Goal: Task Accomplishment & Management: Use online tool/utility

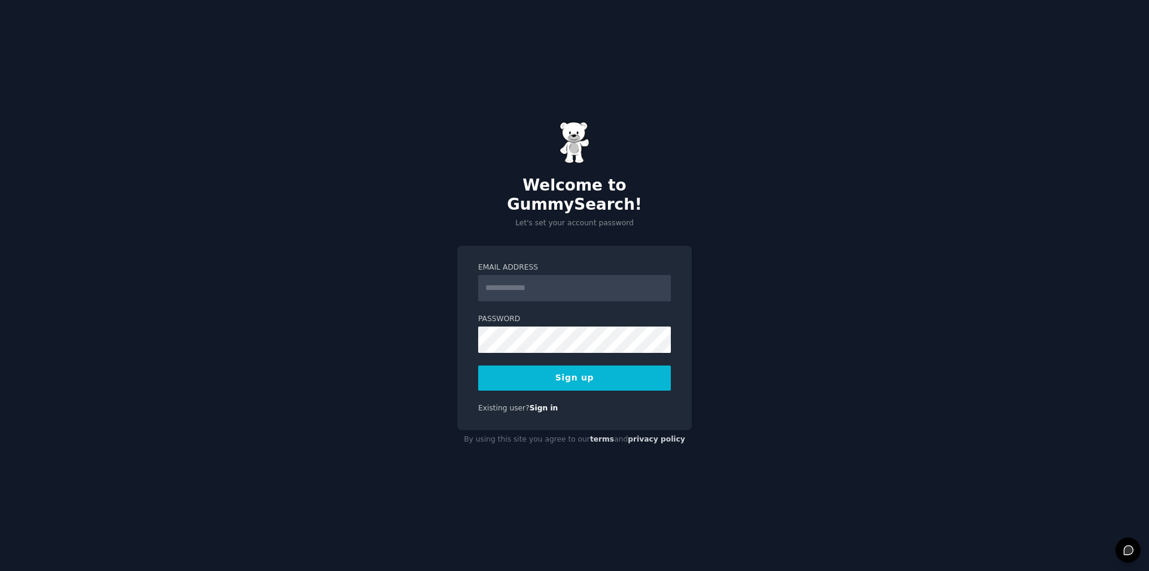
drag, startPoint x: 0, startPoint y: 0, endPoint x: 522, endPoint y: 277, distance: 591.1
click at [522, 277] on input "Email Address" at bounding box center [574, 288] width 193 height 26
type input "**********"
click at [544, 365] on button "Sign up" at bounding box center [574, 377] width 193 height 25
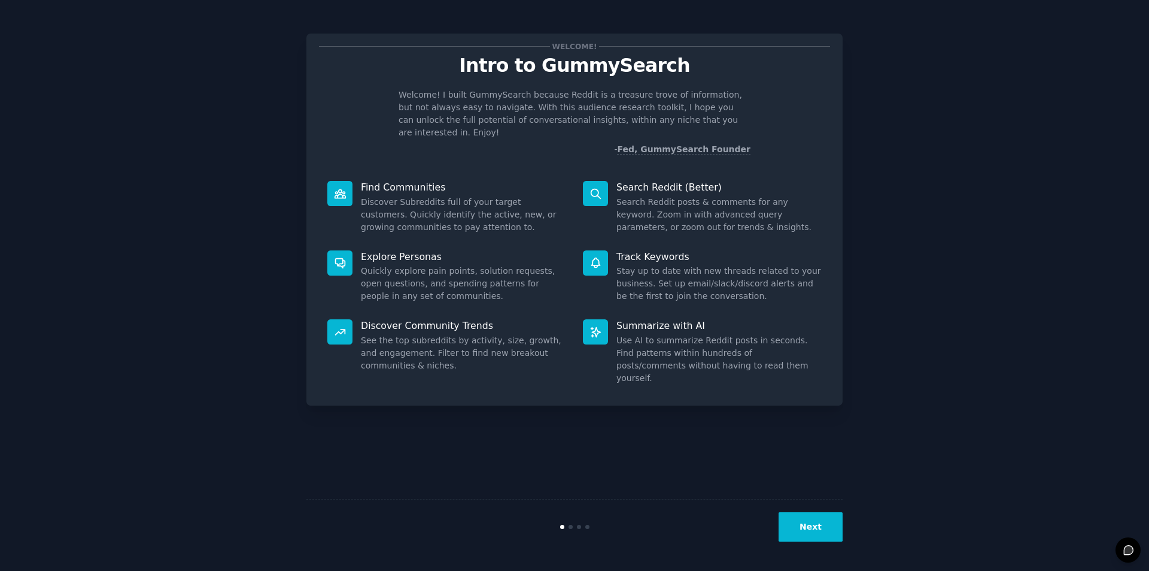
click at [801, 526] on button "Next" at bounding box center [811, 526] width 64 height 29
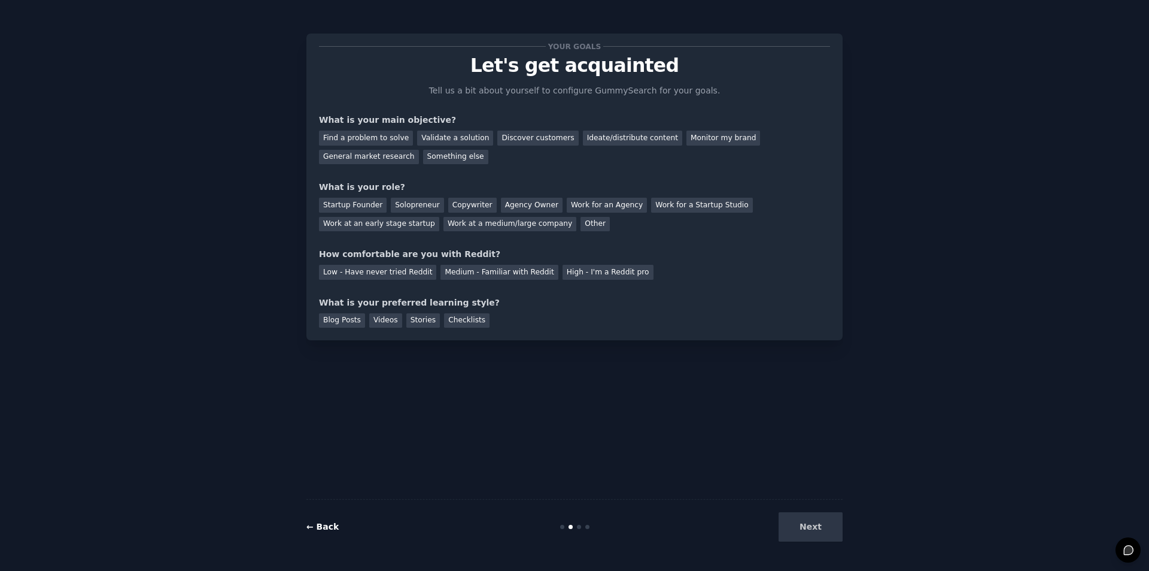
click at [310, 528] on link "← Back" at bounding box center [323, 526] width 32 height 10
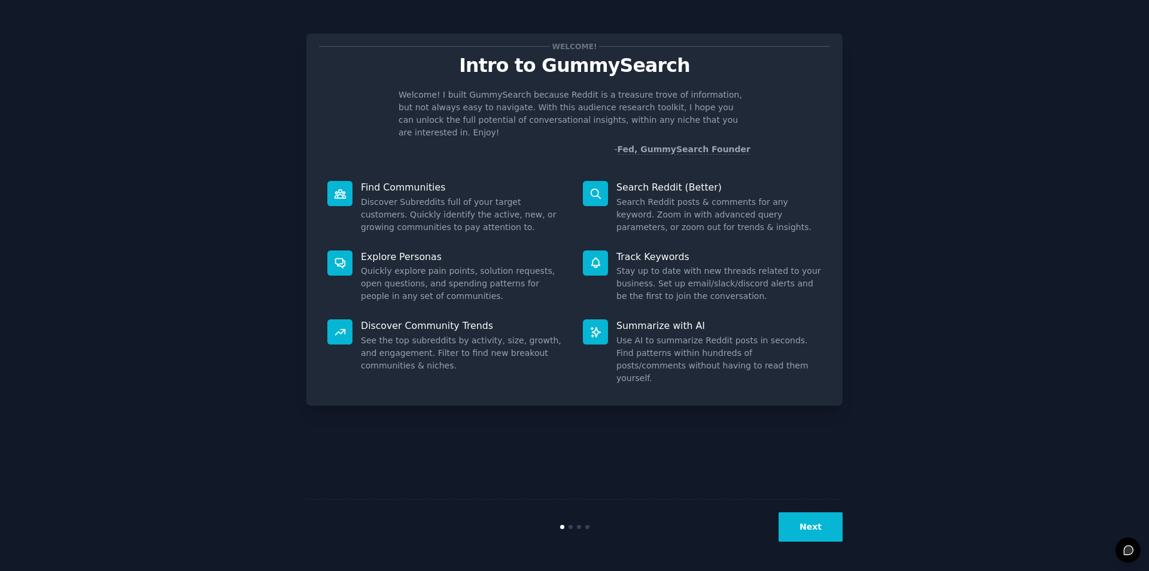
click at [590, 187] on icon at bounding box center [596, 193] width 13 height 13
click at [599, 187] on icon at bounding box center [596, 193] width 13 height 13
click at [821, 532] on button "Next" at bounding box center [811, 526] width 64 height 29
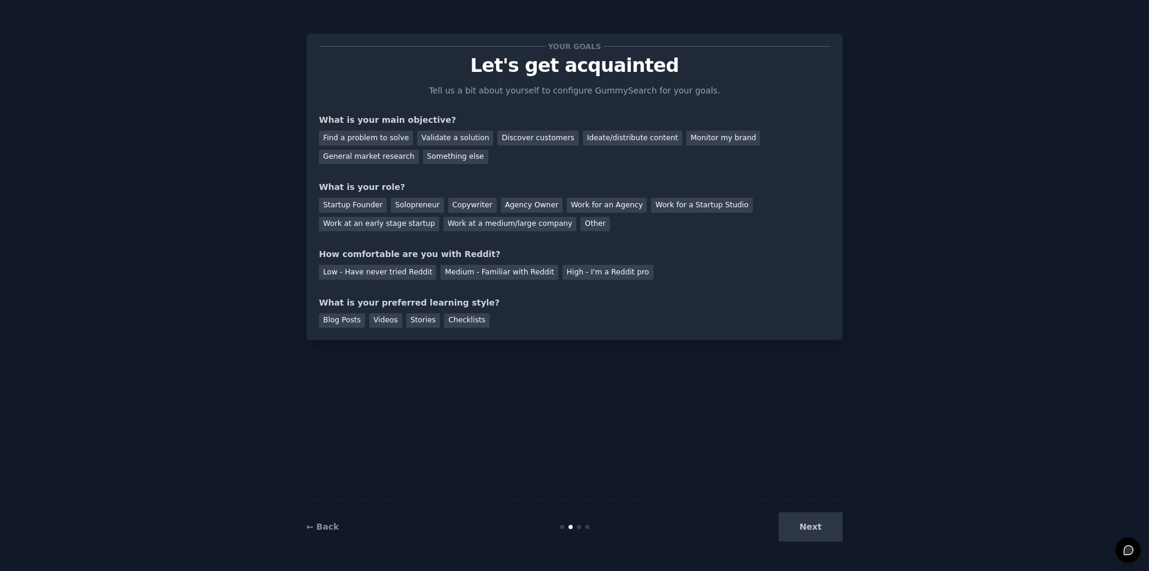
click at [825, 533] on div "Next" at bounding box center [753, 526] width 179 height 29
click at [458, 140] on div "Validate a solution" at bounding box center [455, 138] width 76 height 15
click at [533, 141] on div "Discover customers" at bounding box center [538, 138] width 81 height 15
click at [581, 227] on div "Other" at bounding box center [595, 224] width 29 height 15
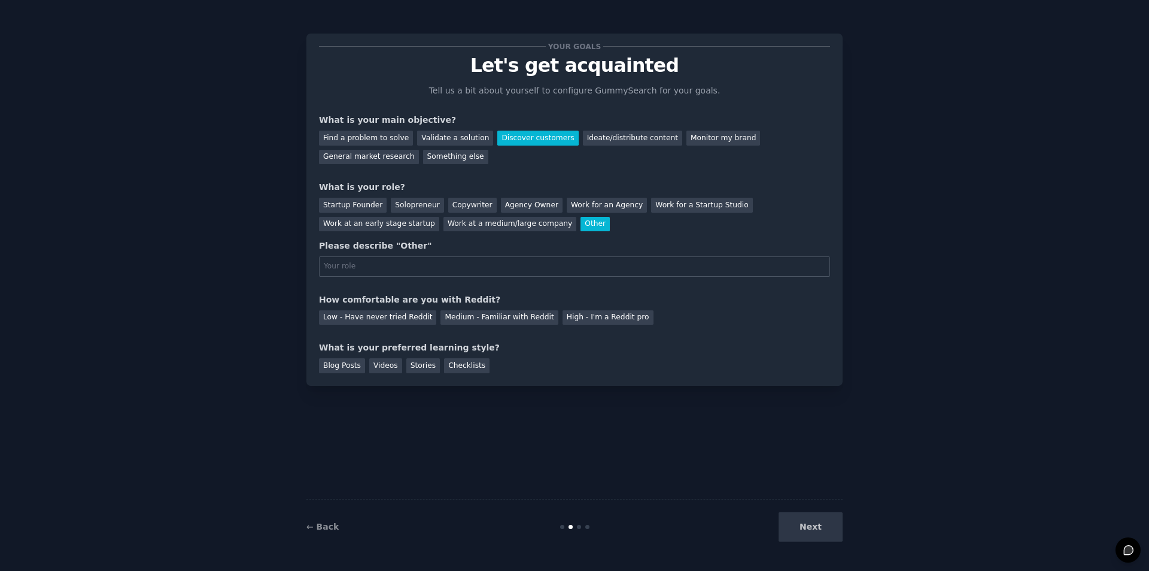
click at [581, 227] on div "Other" at bounding box center [595, 224] width 29 height 15
click at [581, 225] on div "Other" at bounding box center [595, 224] width 29 height 15
click at [411, 208] on div "Solopreneur" at bounding box center [417, 205] width 53 height 15
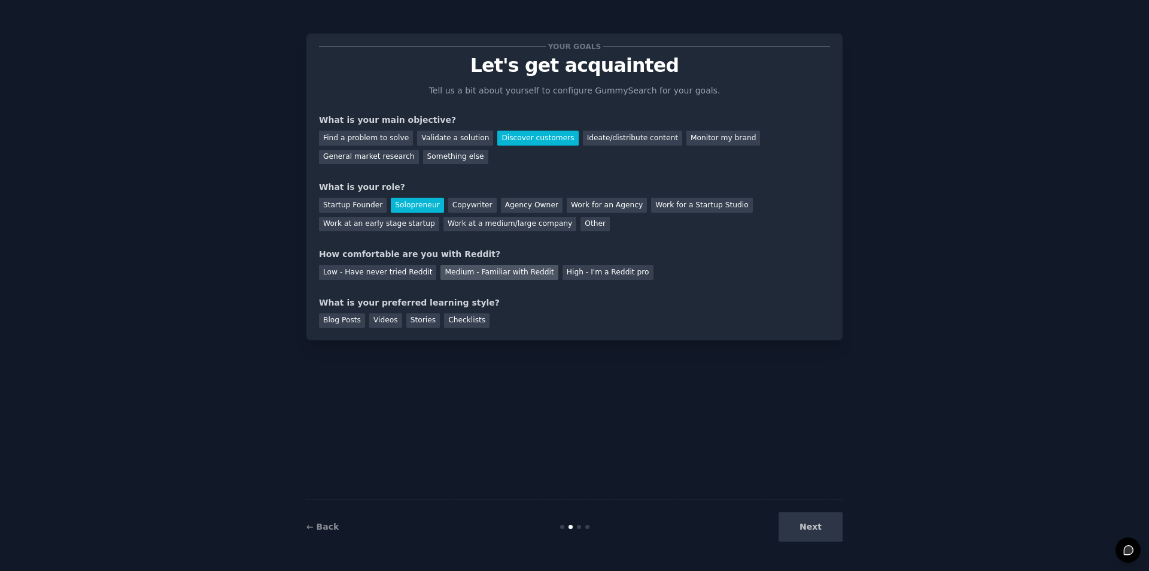
click at [495, 277] on div "Medium - Familiar with Reddit" at bounding box center [499, 272] width 117 height 15
click at [377, 321] on div "Videos" at bounding box center [385, 320] width 33 height 15
click at [816, 520] on button "Next" at bounding box center [811, 526] width 64 height 29
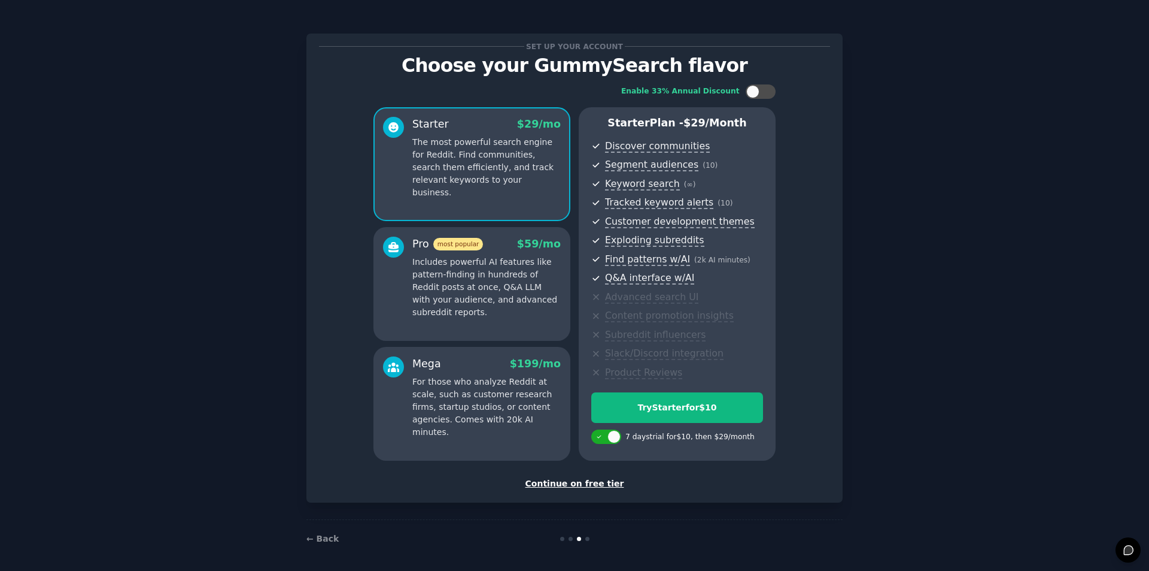
click at [603, 484] on div "Continue on free tier" at bounding box center [574, 483] width 511 height 13
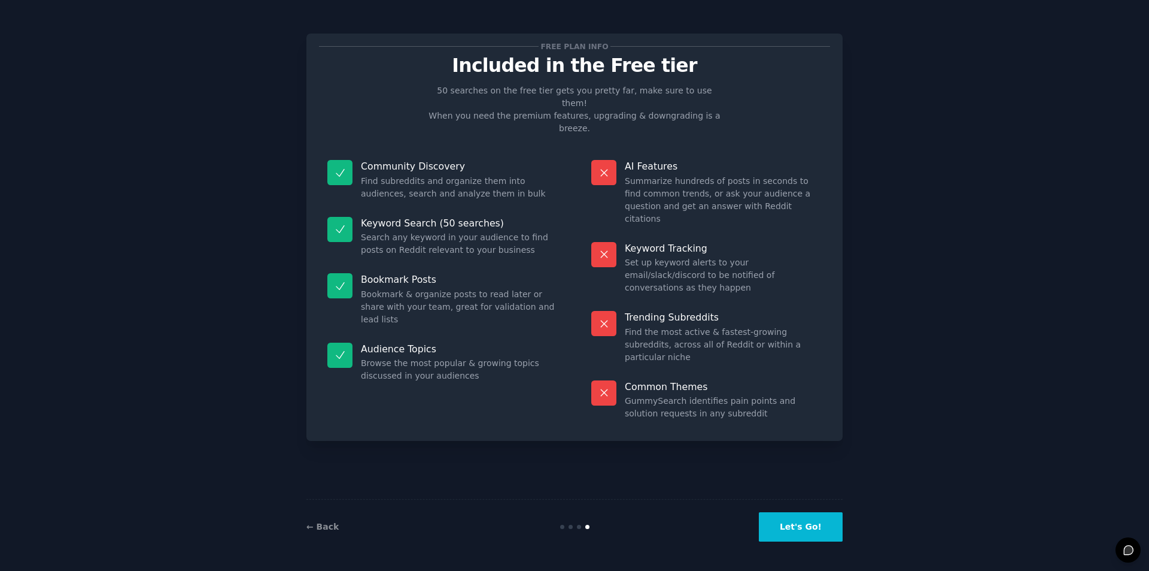
click at [788, 524] on button "Let's Go!" at bounding box center [801, 526] width 84 height 29
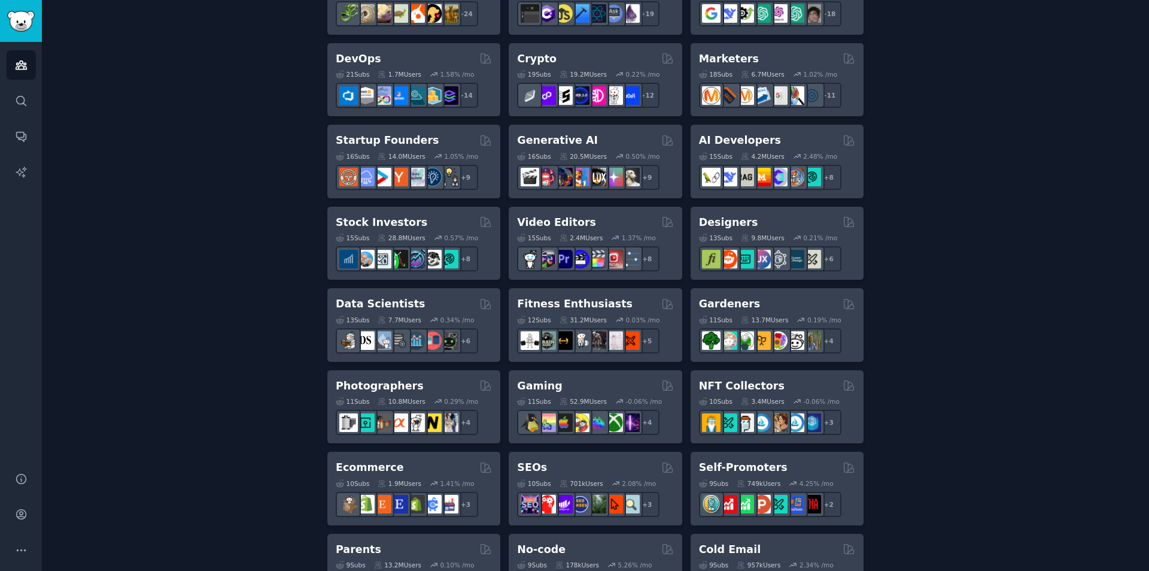
scroll to position [299, 0]
